Goal: Find specific page/section: Find specific page/section

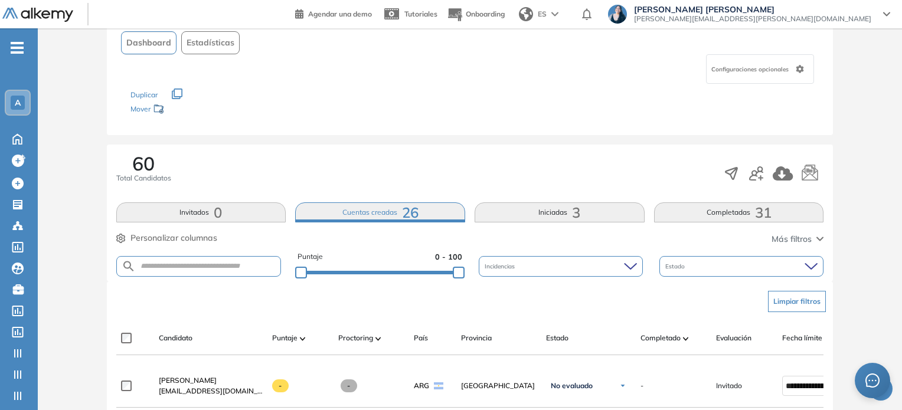
scroll to position [104, 0]
click at [24, 108] on div "A" at bounding box center [18, 103] width 14 height 14
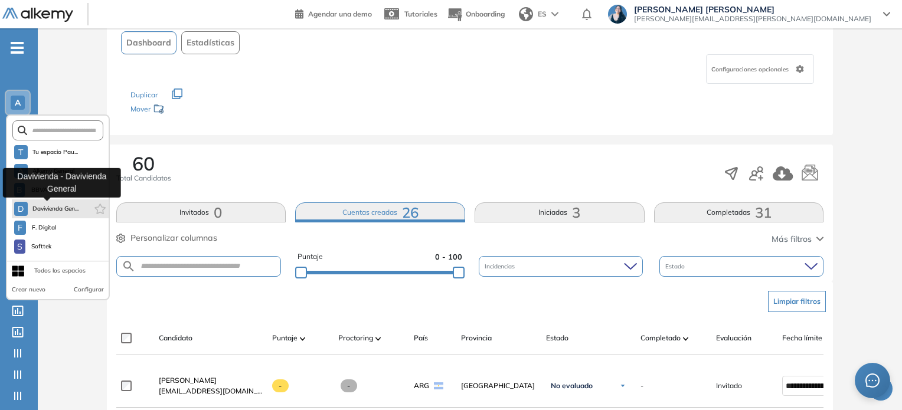
click at [45, 212] on span "Davivienda Gen..." at bounding box center [55, 208] width 47 height 9
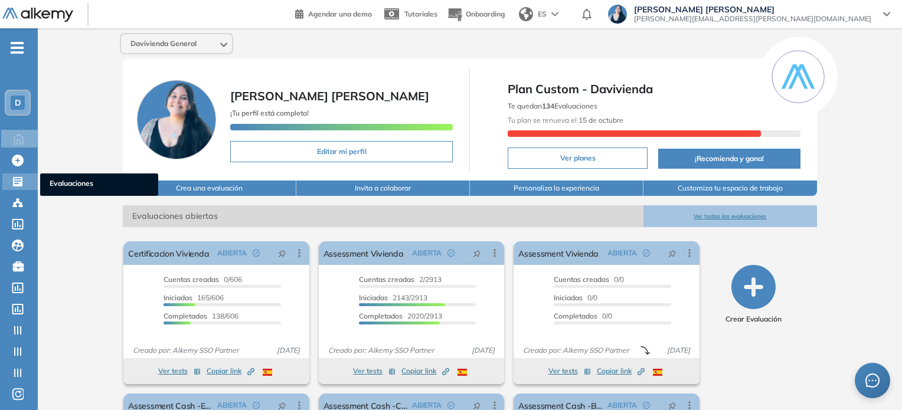
click at [22, 184] on icon at bounding box center [18, 182] width 12 height 12
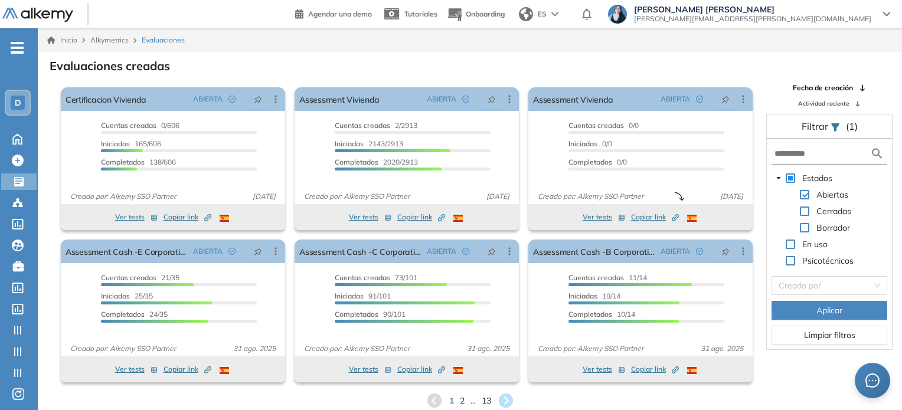
click at [807, 210] on span at bounding box center [804, 211] width 9 height 9
click at [839, 313] on span "Aplicar" at bounding box center [829, 310] width 26 height 13
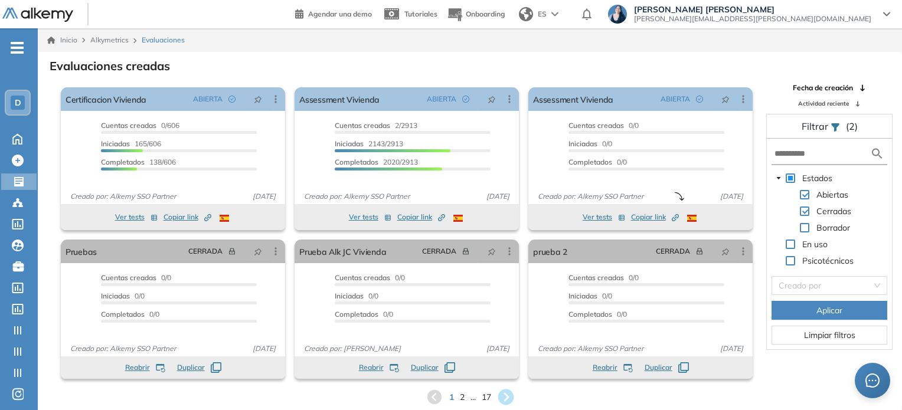
click at [508, 393] on icon at bounding box center [506, 398] width 16 height 16
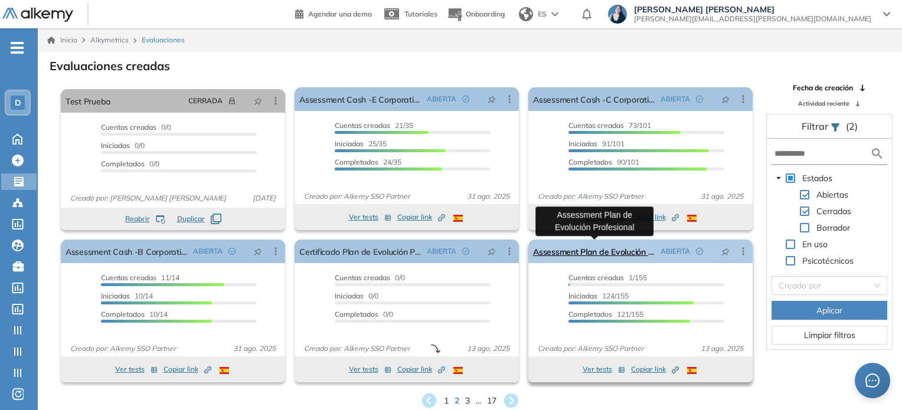
click at [613, 253] on link "Assessment Plan de Evolución Profesional" at bounding box center [594, 252] width 123 height 24
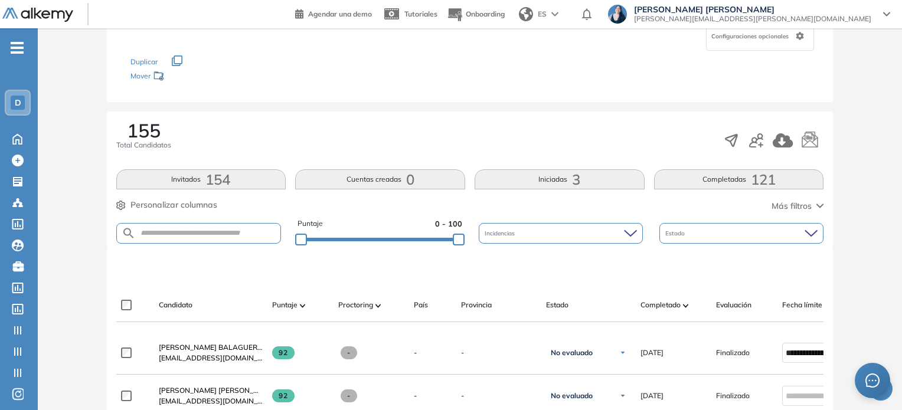
scroll to position [117, 0]
